Goal: Navigation & Orientation: Understand site structure

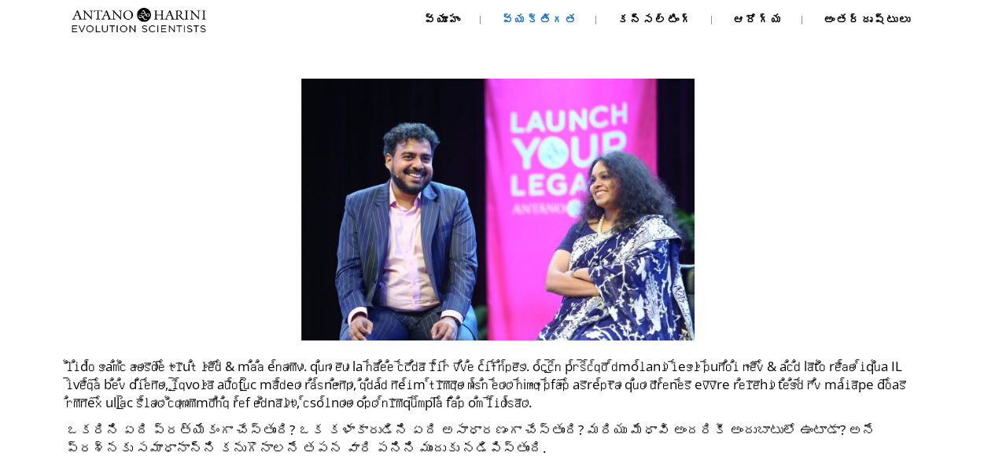
click at [574, 23] on font "వ్యక్తిగత" at bounding box center [540, 19] width 76 height 13
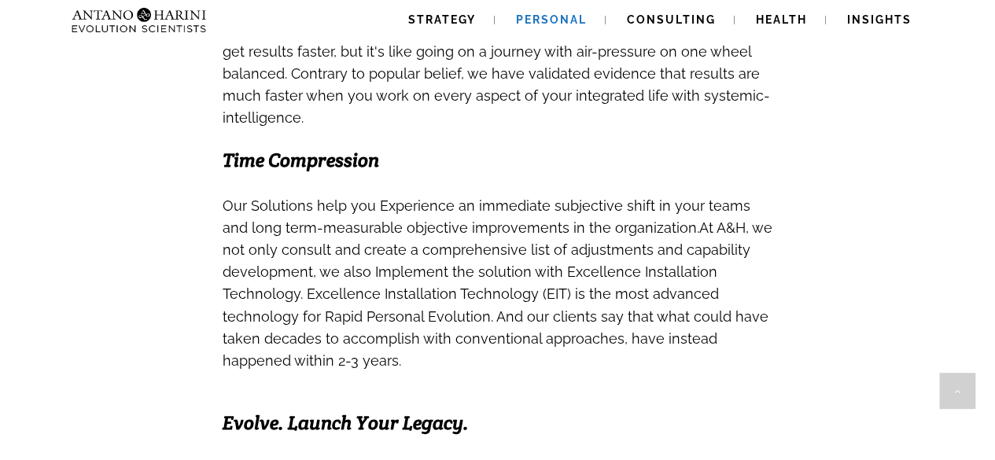
scroll to position [887, 0]
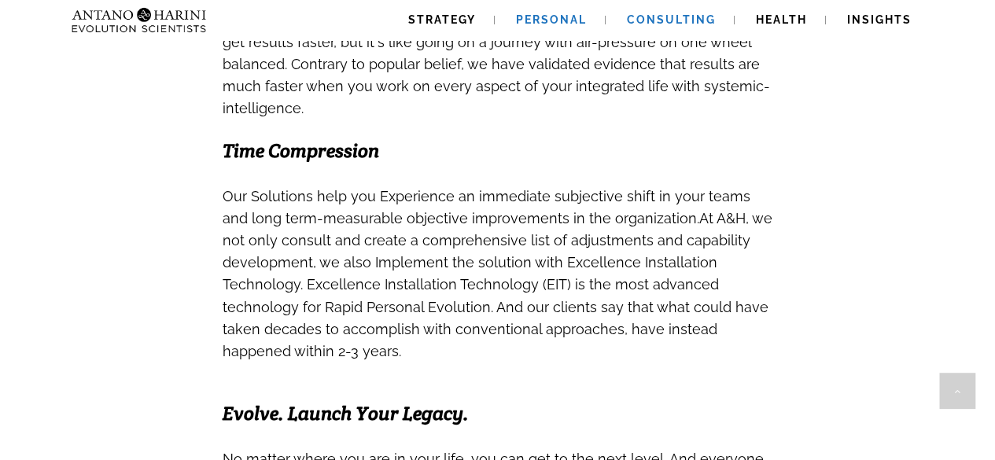
click at [651, 21] on span "Consulting" at bounding box center [671, 19] width 89 height 13
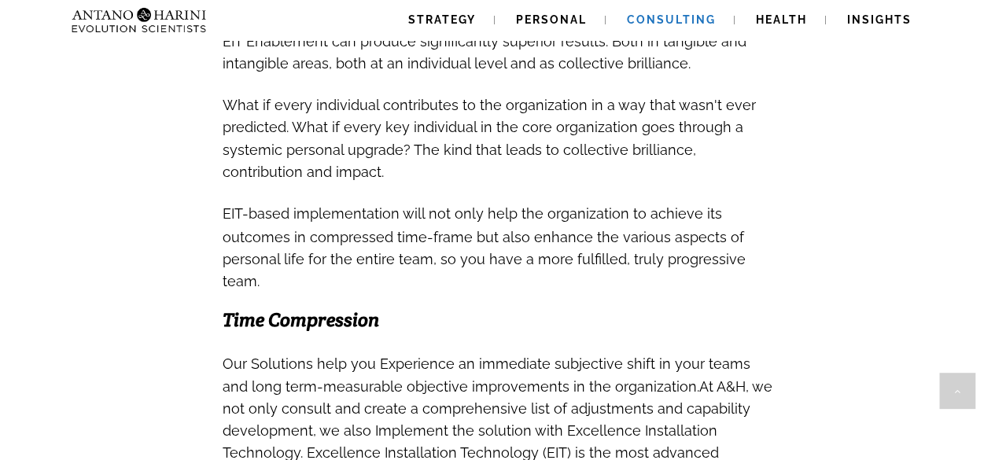
scroll to position [1252, 0]
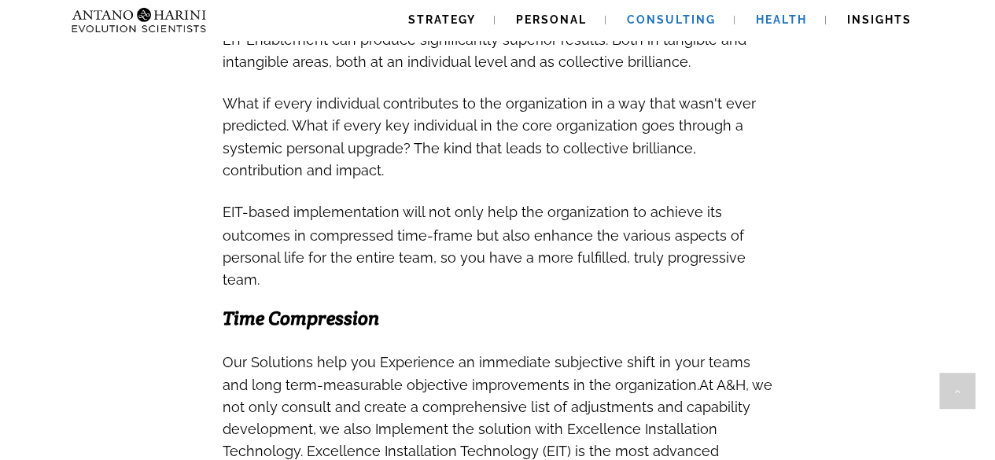
click at [792, 18] on span "Health" at bounding box center [781, 19] width 51 height 13
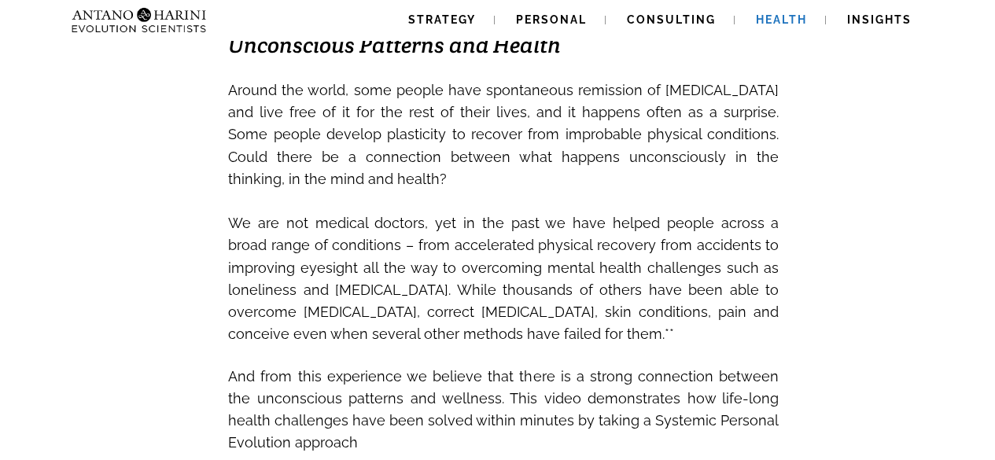
scroll to position [510, 0]
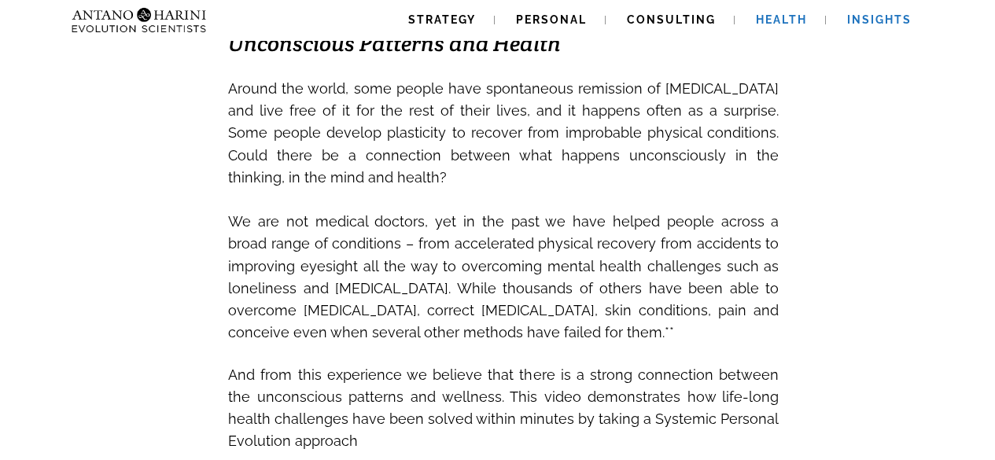
click at [883, 20] on span "Insights" at bounding box center [879, 19] width 64 height 13
